Goal: Task Accomplishment & Management: Complete application form

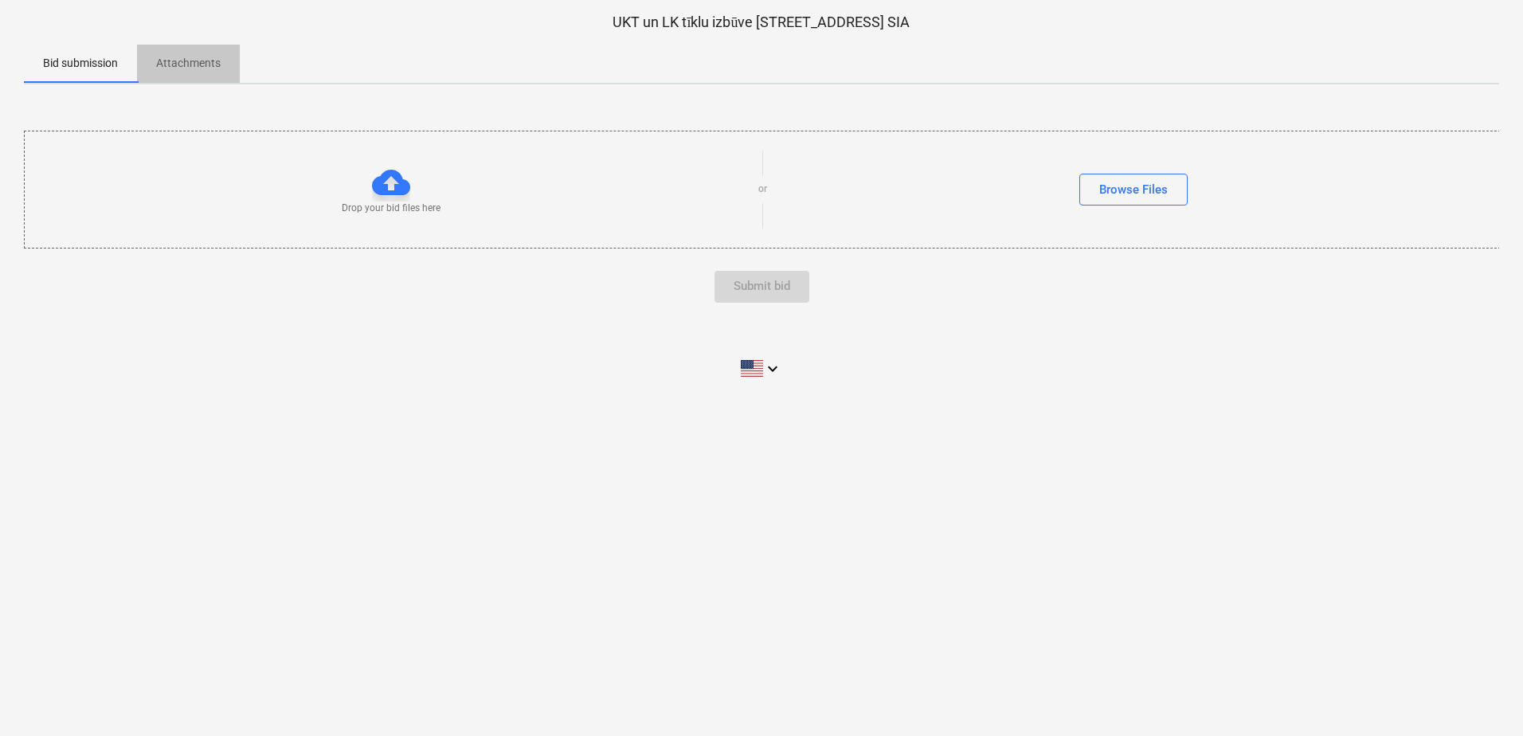
click at [190, 65] on p "Attachments" at bounding box center [188, 63] width 65 height 17
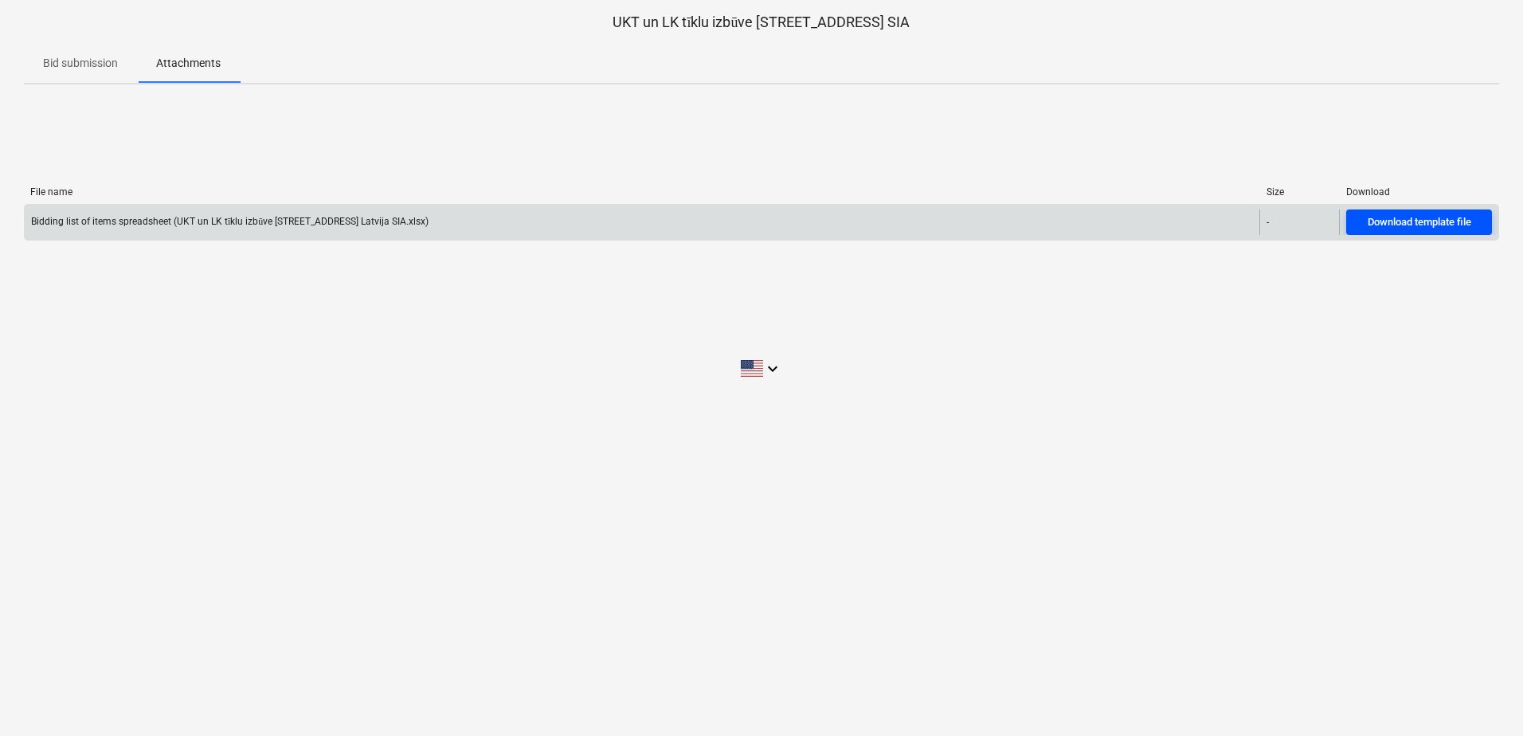
click at [1420, 222] on div "Download template file" at bounding box center [1419, 222] width 104 height 18
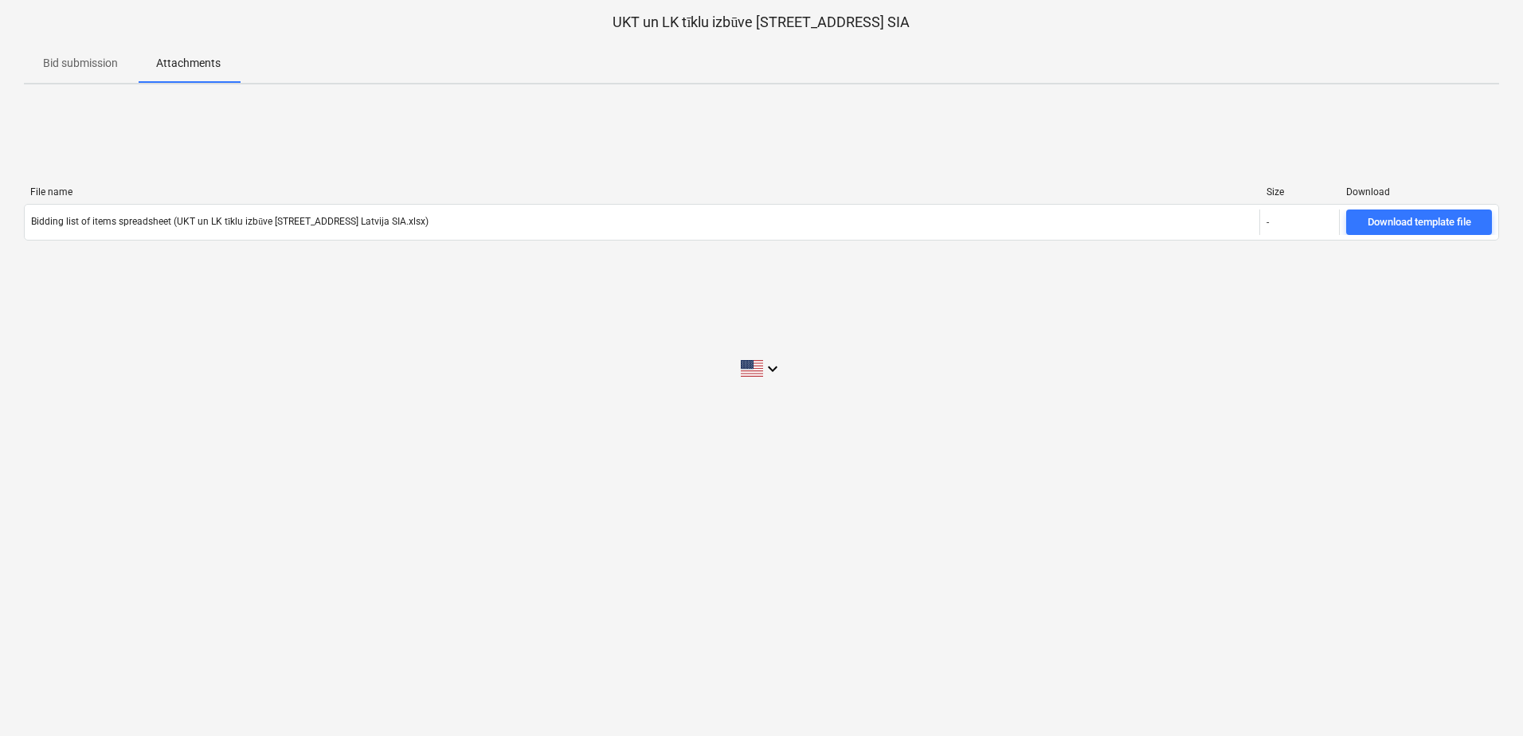
click at [1283, 53] on div "Bid submission Attachments" at bounding box center [761, 64] width 1475 height 38
click at [80, 65] on p "Bid submission" at bounding box center [80, 63] width 75 height 17
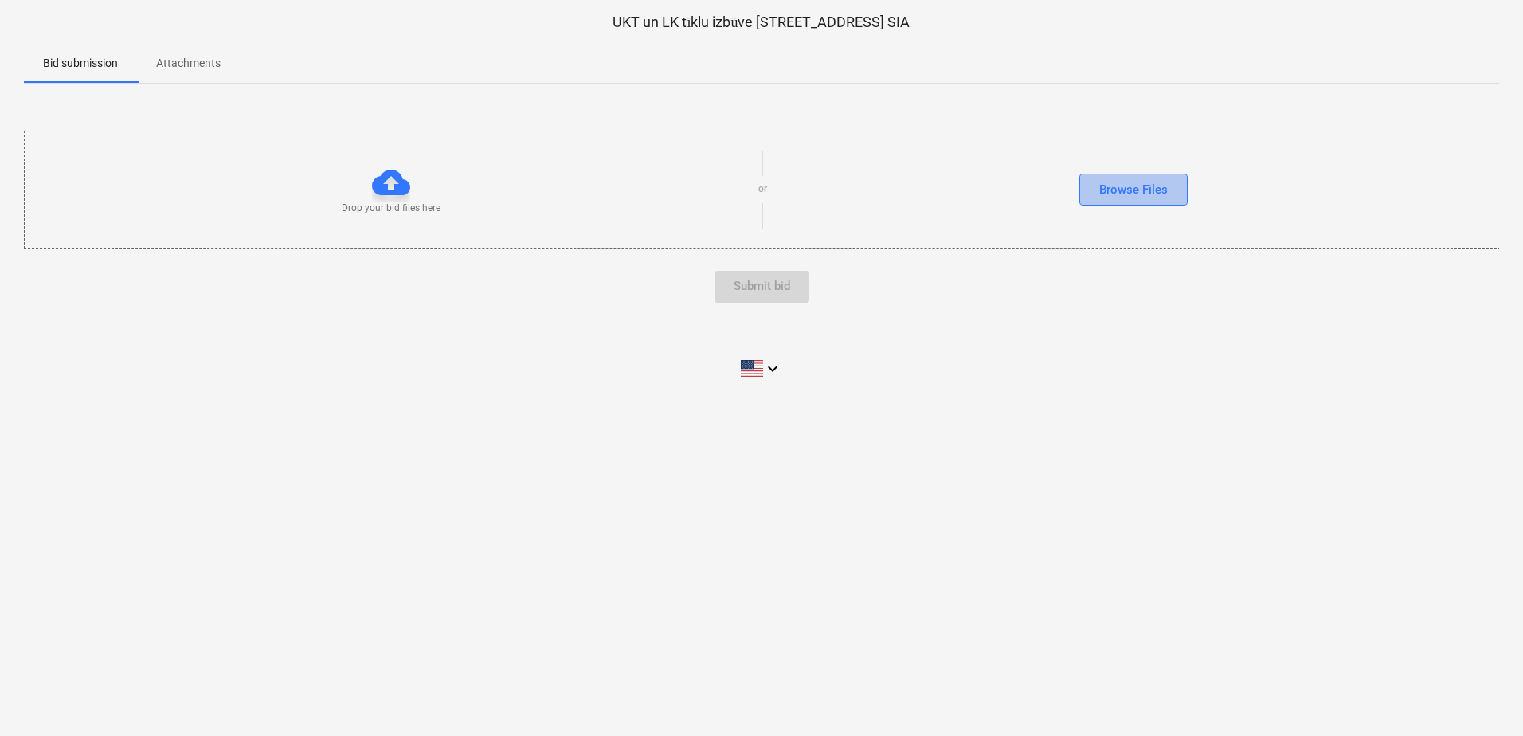
click at [1141, 187] on div "Browse Files" at bounding box center [1133, 189] width 68 height 21
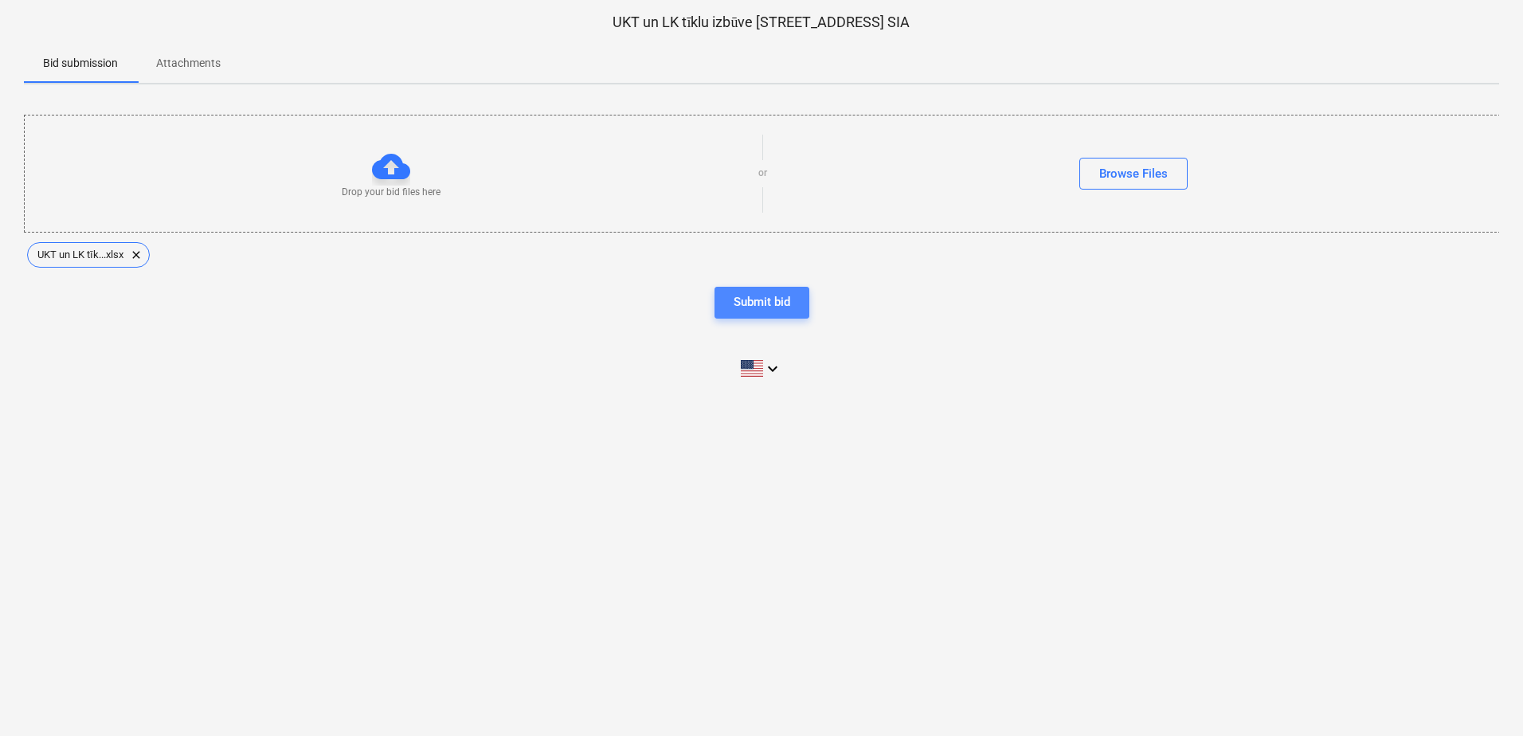
click at [772, 305] on div "Submit bid" at bounding box center [761, 301] width 57 height 21
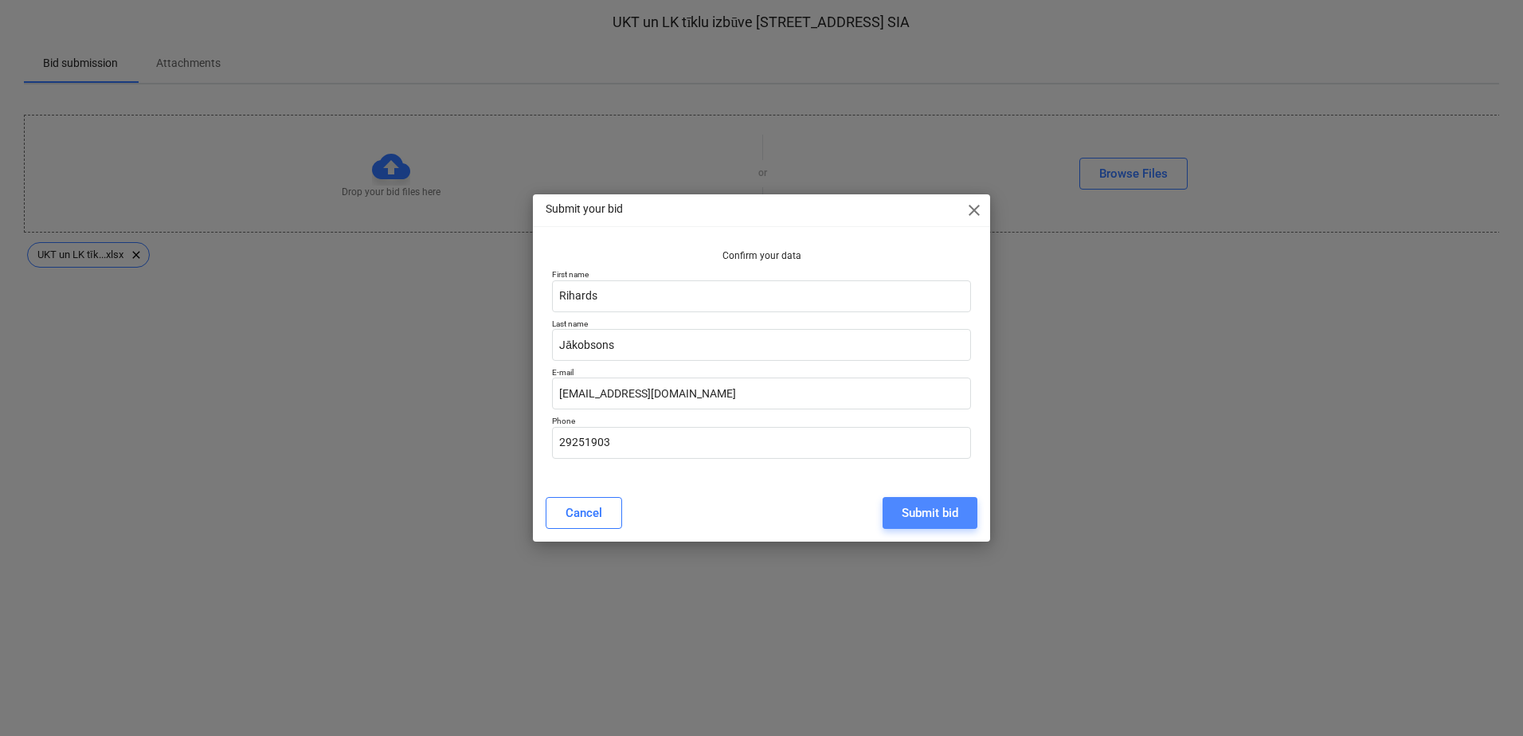
click at [941, 516] on div "Submit bid" at bounding box center [929, 512] width 57 height 21
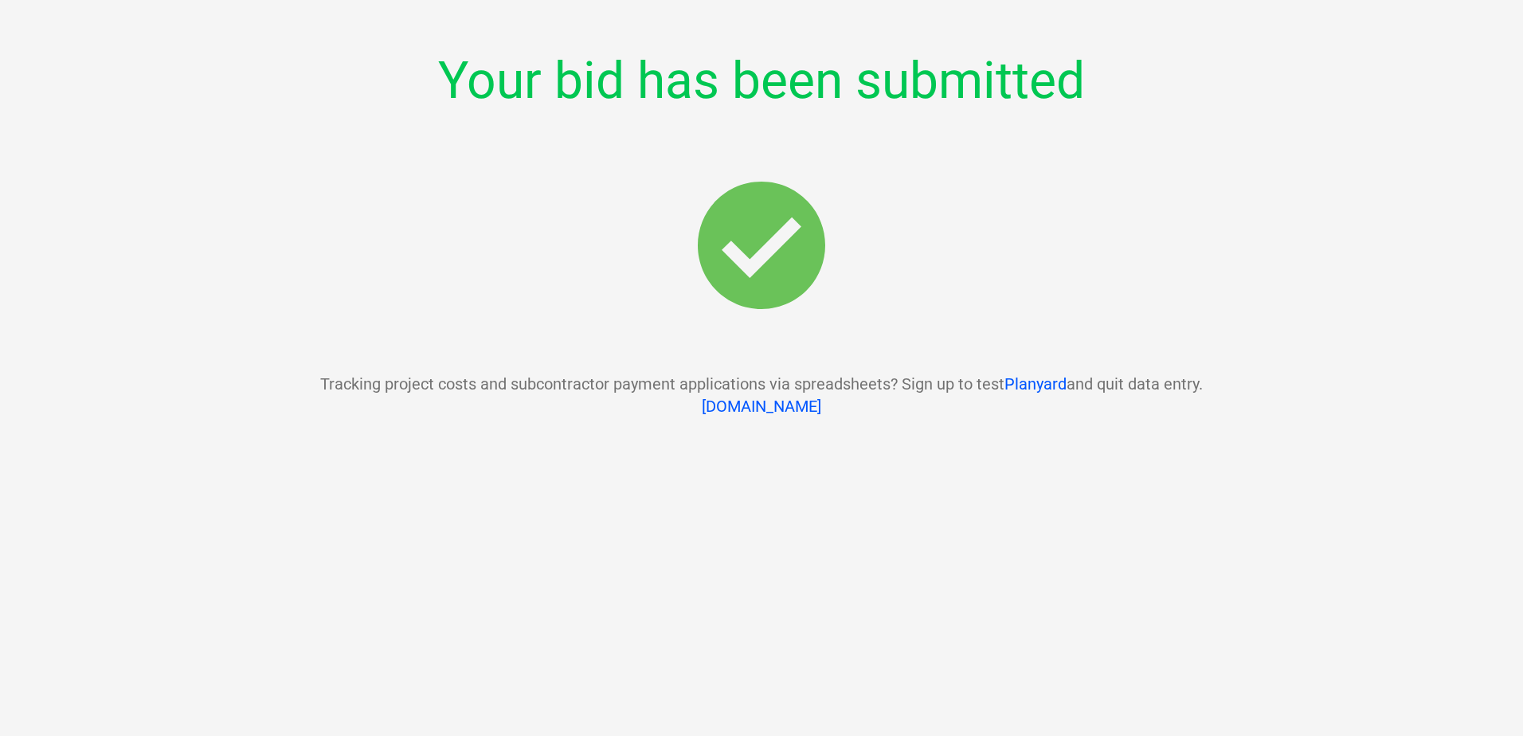
click at [1333, 172] on div at bounding box center [761, 150] width 1475 height 64
